Goal: Share content: Share content

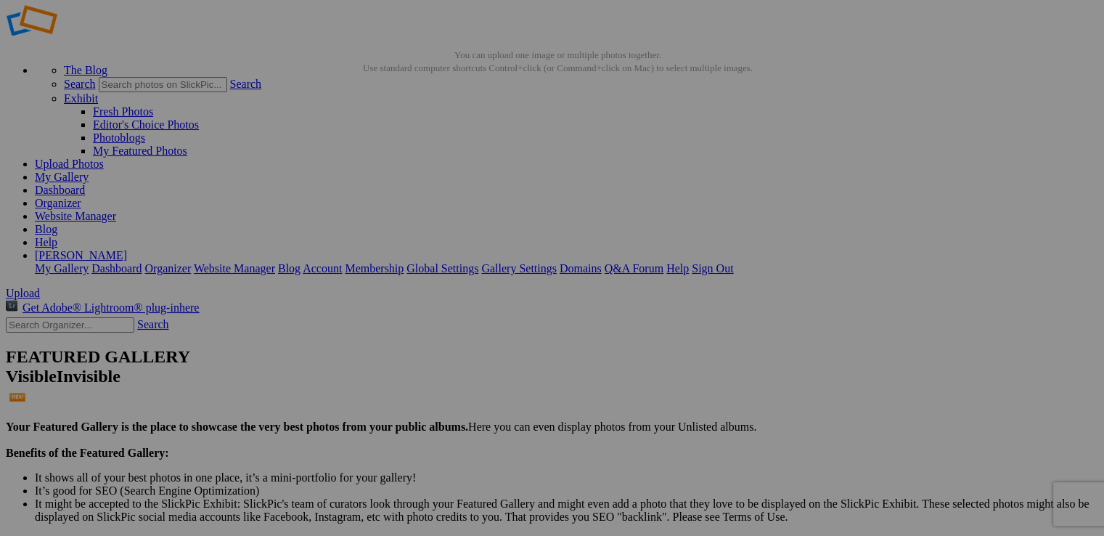
scroll to position [46, 0]
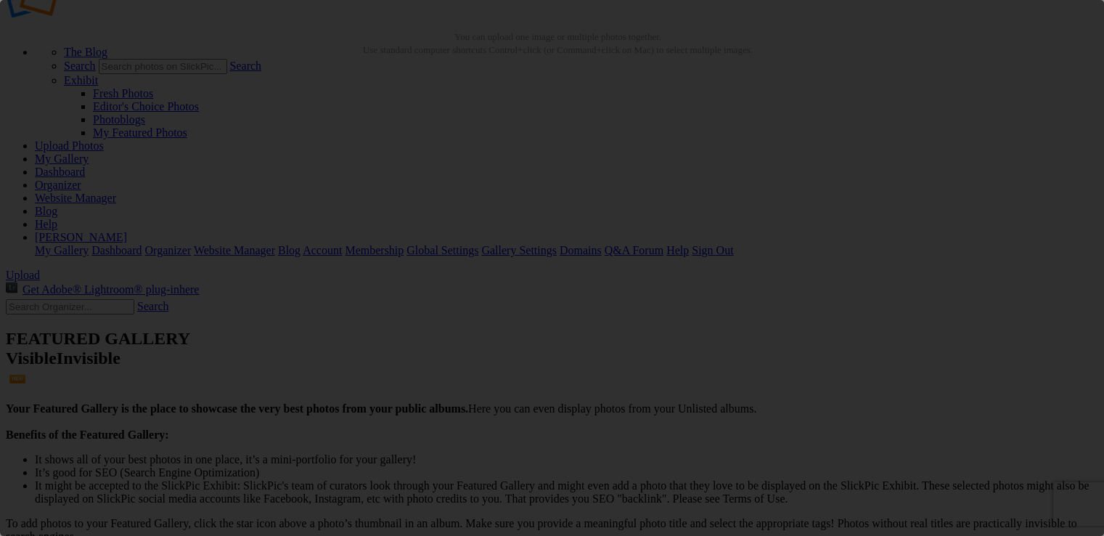
scroll to position [0, 0]
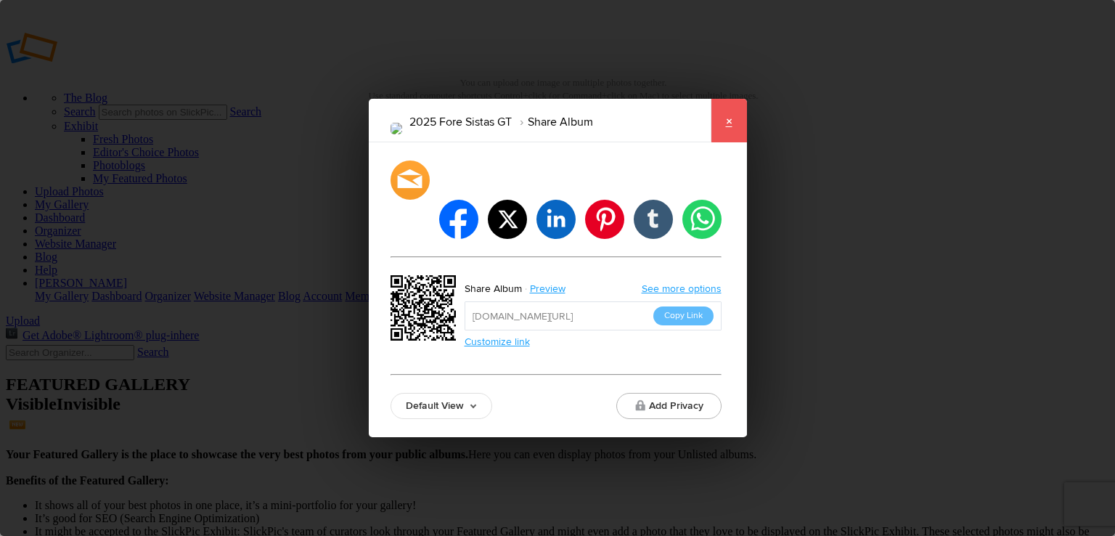
click at [729, 139] on link "×" at bounding box center [728, 121] width 36 height 44
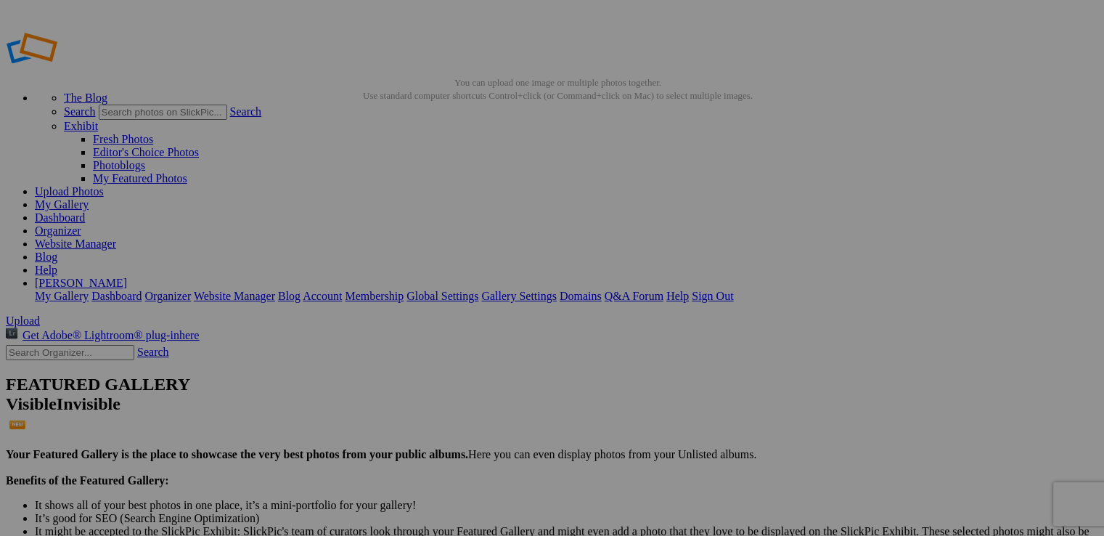
drag, startPoint x: 1112, startPoint y: 25, endPoint x: 973, endPoint y: -63, distance: 164.1
click at [104, 185] on link "Upload Photos" at bounding box center [69, 191] width 69 height 12
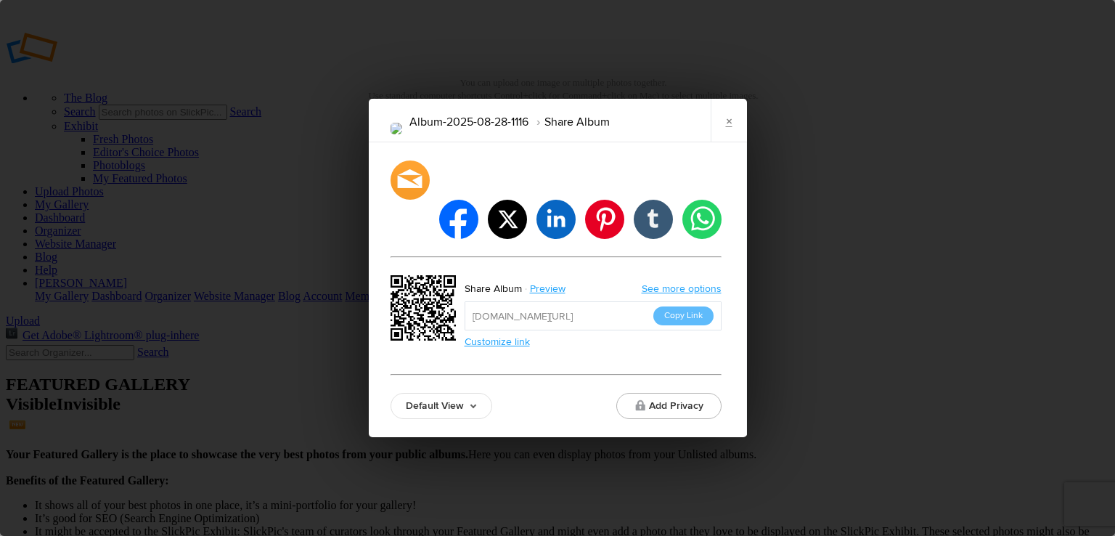
click at [687, 306] on button "Copy Link" at bounding box center [683, 315] width 60 height 19
click at [671, 282] on link "See more options" at bounding box center [682, 288] width 80 height 12
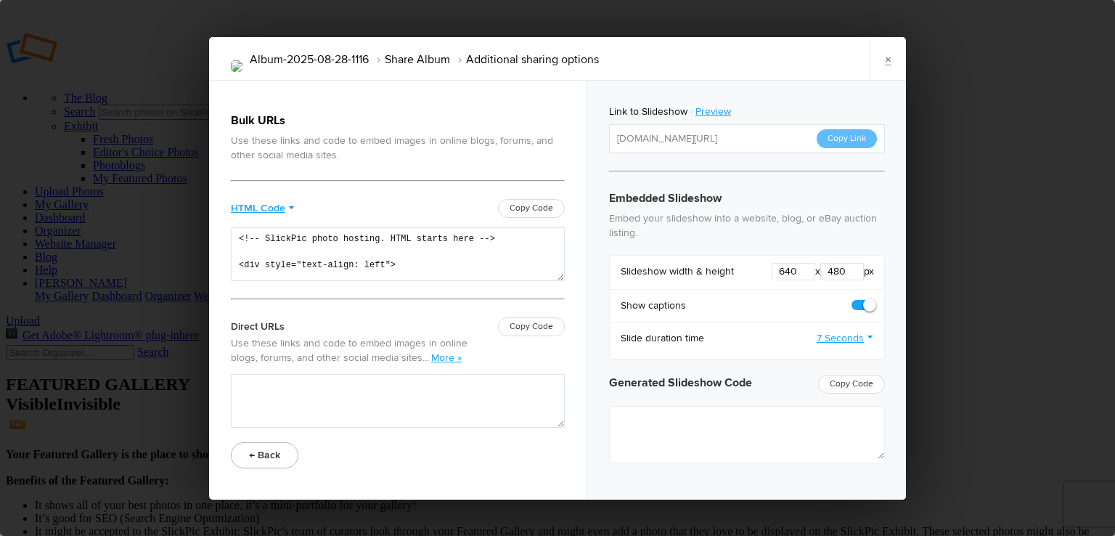
type textarea "<iframe src="https://www.slickpic.com/slideshow/simple/view/width/640/height/48…"
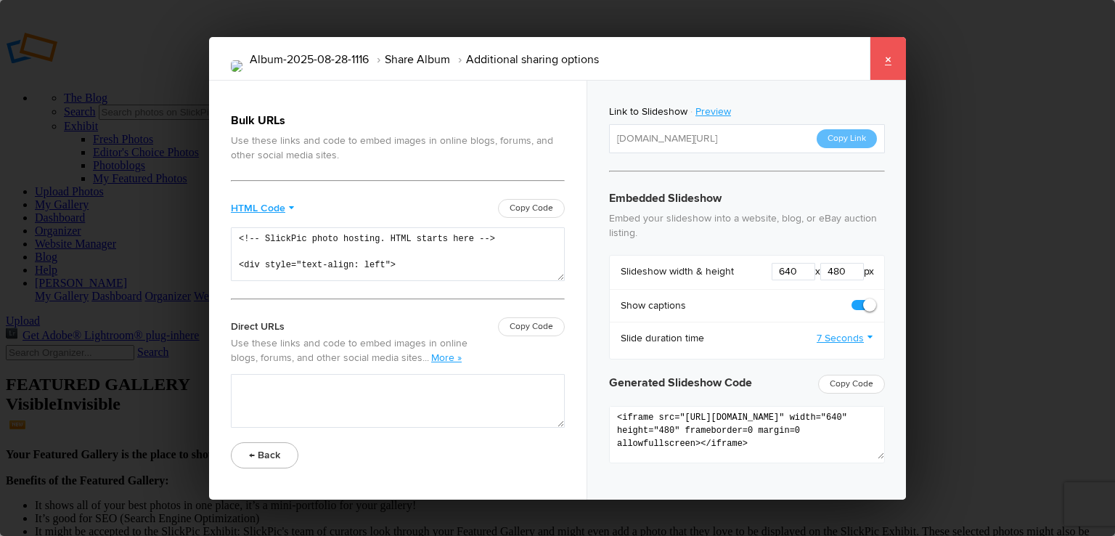
click at [880, 60] on link "×" at bounding box center [887, 59] width 36 height 44
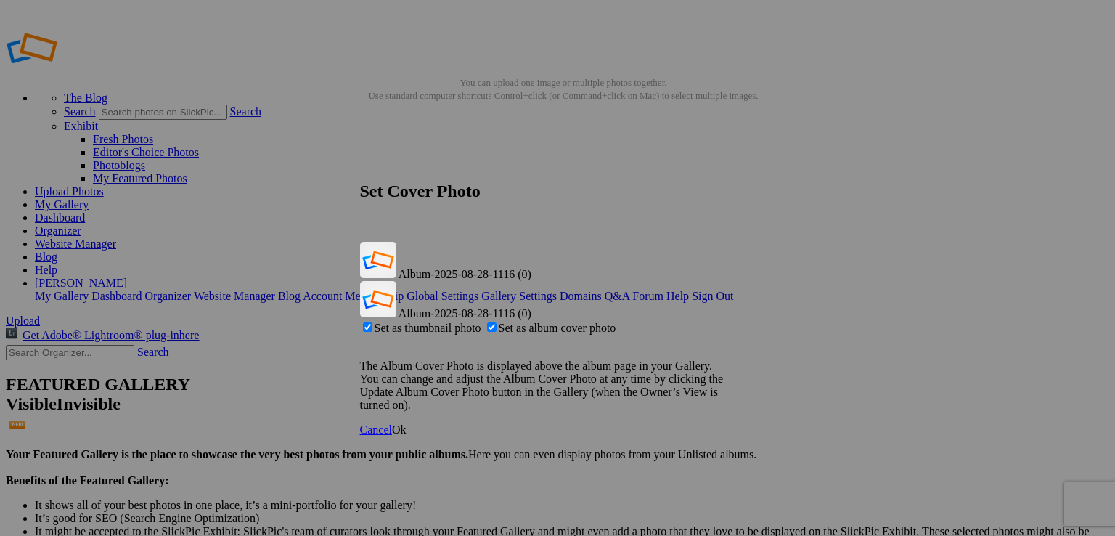
click at [406, 423] on span "Ok" at bounding box center [399, 429] width 15 height 12
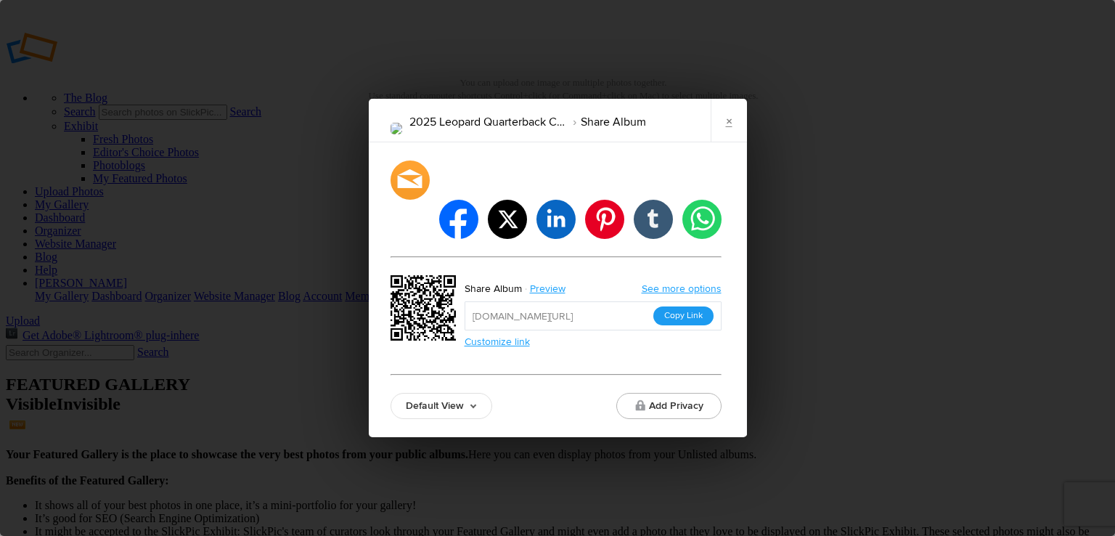
click at [690, 306] on button "Copy Link" at bounding box center [683, 315] width 60 height 19
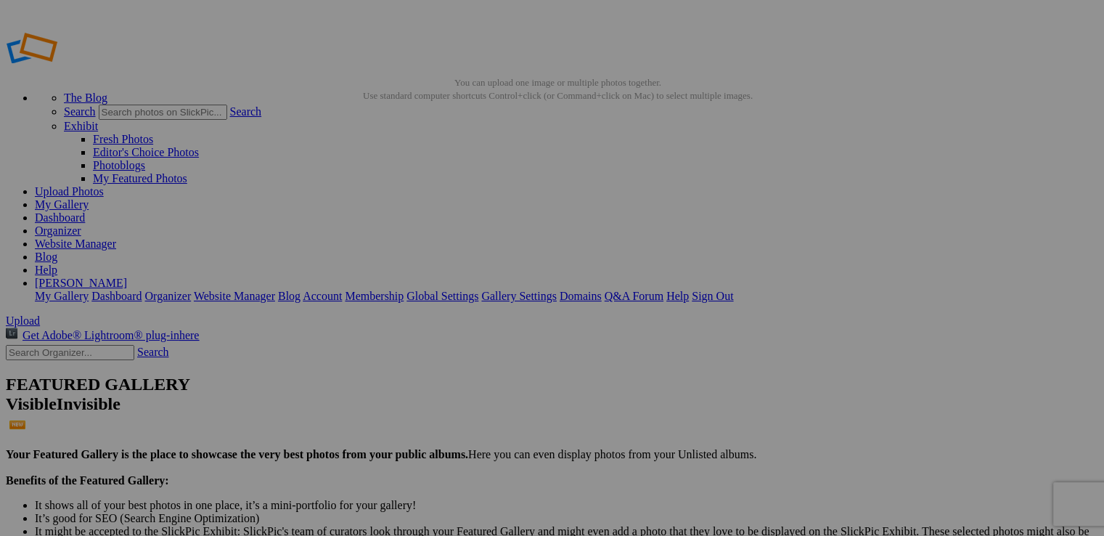
click at [89, 198] on link "My Gallery" at bounding box center [62, 204] width 54 height 12
